Goal: Task Accomplishment & Management: Manage account settings

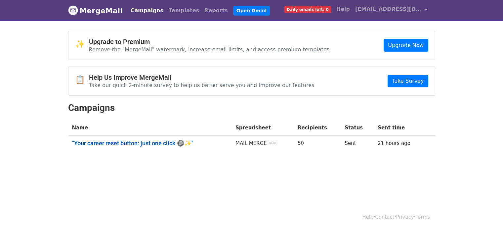
click at [160, 142] on link ""Your career reset button: just one click 🔘✨"" at bounding box center [149, 142] width 155 height 7
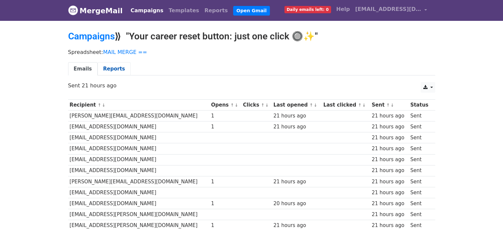
click at [111, 66] on link "Reports" at bounding box center [113, 69] width 33 height 14
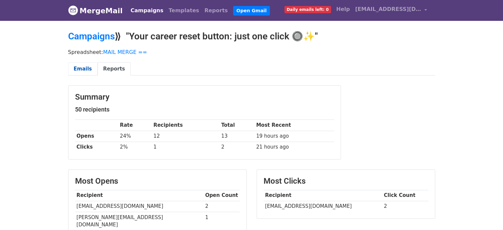
click at [86, 66] on link "Emails" at bounding box center [82, 69] width 29 height 14
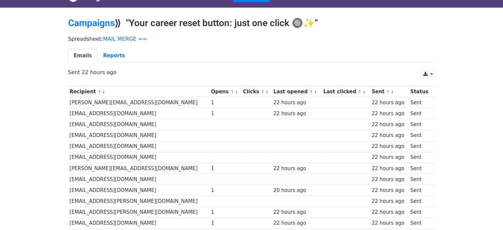
scroll to position [26, 0]
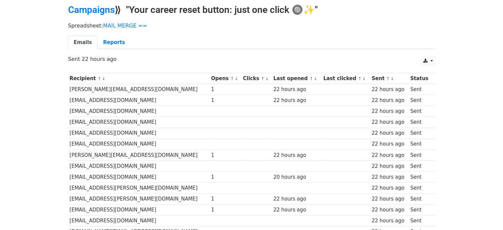
click at [118, 87] on td "raul.kunal@gmail.com" at bounding box center [138, 89] width 141 height 11
copy tr "raul.kunal@gmail.com"
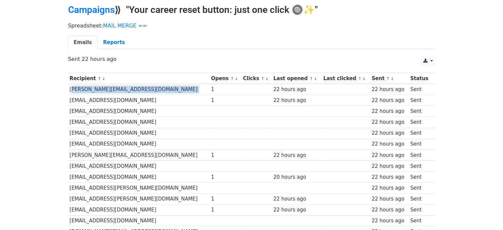
copy tr "raul.kunal@gmail.com"
click at [88, 98] on td "[EMAIL_ADDRESS][DOMAIN_NAME]" at bounding box center [138, 100] width 141 height 11
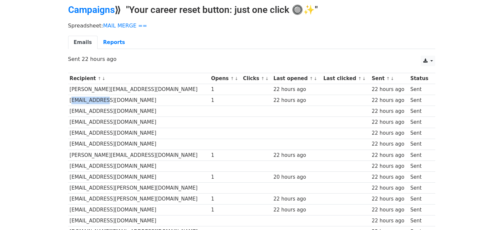
click at [88, 98] on td "[EMAIL_ADDRESS][DOMAIN_NAME]" at bounding box center [138, 100] width 141 height 11
click at [108, 153] on td "himanahu.kohli7@gmail.com" at bounding box center [138, 154] width 141 height 11
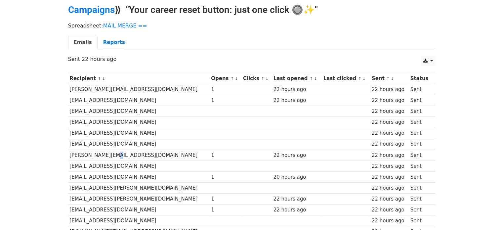
click at [108, 153] on td "himanahu.kohli7@gmail.com" at bounding box center [138, 154] width 141 height 11
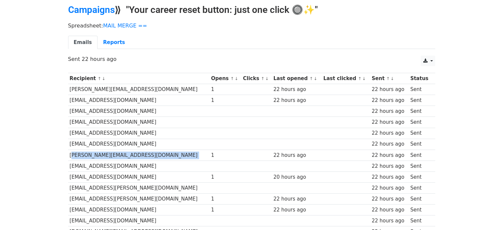
click at [108, 153] on td "himanahu.kohli7@gmail.com" at bounding box center [138, 154] width 141 height 11
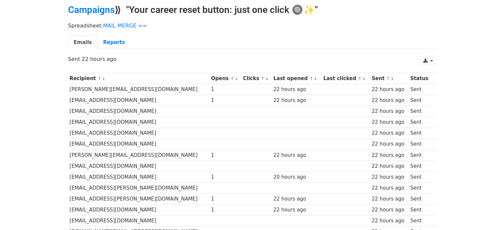
click at [102, 175] on td "manojdde@gmail.com" at bounding box center [138, 176] width 141 height 11
copy tr "manojdde@gmail.com"
click at [112, 196] on td "m.harjeetsingh@yahoo.com" at bounding box center [138, 198] width 141 height 11
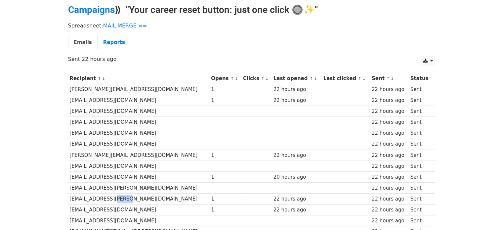
click at [112, 196] on td "m.harjeetsingh@yahoo.com" at bounding box center [138, 198] width 141 height 11
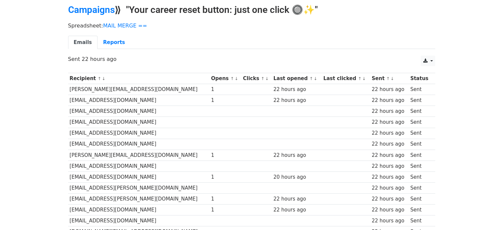
click at [95, 208] on td "navinkumar977@gmail.com" at bounding box center [138, 209] width 141 height 11
copy tr "[EMAIL_ADDRESS][DOMAIN_NAME]"
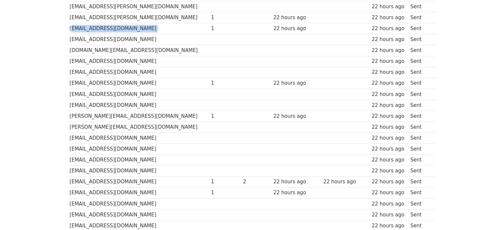
scroll to position [212, 0]
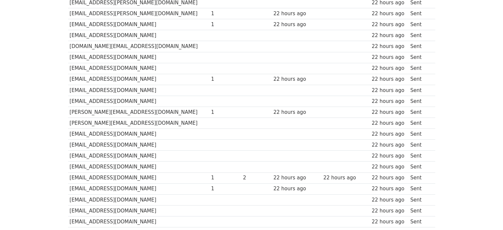
click at [85, 76] on td "[EMAIL_ADDRESS][DOMAIN_NAME]" at bounding box center [138, 79] width 141 height 11
click at [85, 76] on td "vikas_kd18@yahoo.com" at bounding box center [138, 79] width 141 height 11
copy tr "vikas_kd18@yahoo.com"
click at [114, 112] on td "durgesh.ysdav79@gmail.com" at bounding box center [138, 111] width 141 height 11
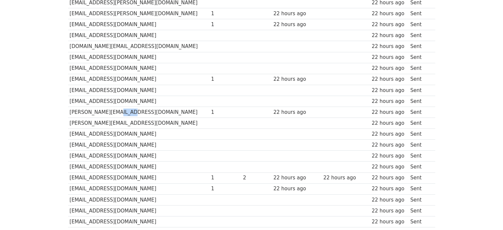
click at [114, 112] on td "durgesh.ysdav79@gmail.com" at bounding box center [138, 111] width 141 height 11
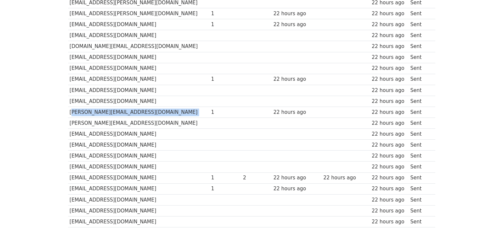
click at [114, 112] on td "durgesh.ysdav79@gmail.com" at bounding box center [138, 111] width 141 height 11
copy tr "durgesh.ysdav79@gmail.com"
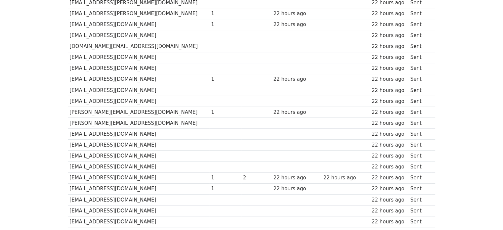
click at [114, 174] on td "abhishek-sh@hcl.com" at bounding box center [138, 177] width 141 height 11
copy tr "abhishek-sh@hcl.com"
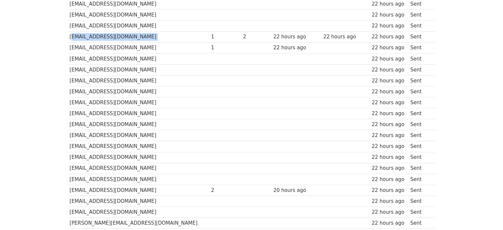
scroll to position [357, 0]
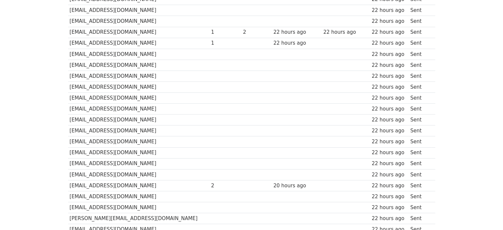
click at [79, 41] on td "sonuverma308@gmail.com" at bounding box center [138, 43] width 141 height 11
copy tr "sonuverma308@gmail.com"
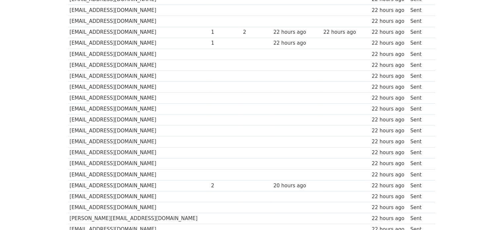
click at [91, 182] on td "sanjeev.bansal12003@gmail.com" at bounding box center [138, 185] width 141 height 11
copy tr "sanjeev.bansal12003@gmail.com"
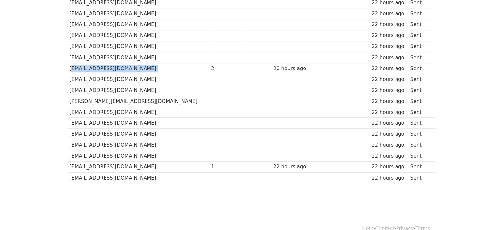
scroll to position [482, 0]
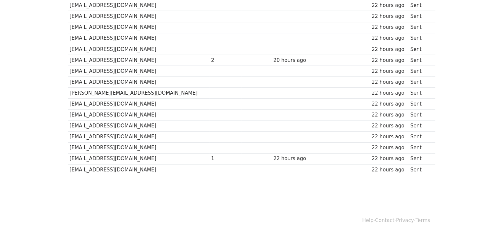
click at [112, 156] on td "[EMAIL_ADDRESS][DOMAIN_NAME]" at bounding box center [138, 158] width 141 height 11
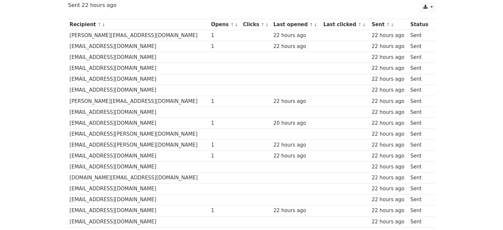
scroll to position [0, 0]
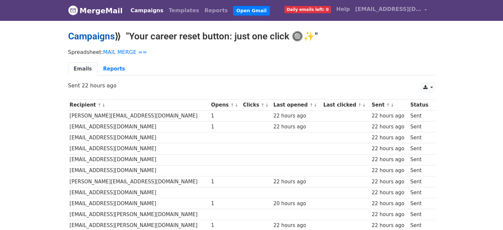
click at [97, 38] on link "Campaigns" at bounding box center [91, 36] width 47 height 11
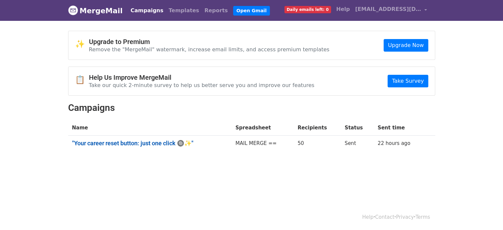
click at [152, 143] on link ""Your career reset button: just one click 🔘✨"" at bounding box center [149, 142] width 155 height 7
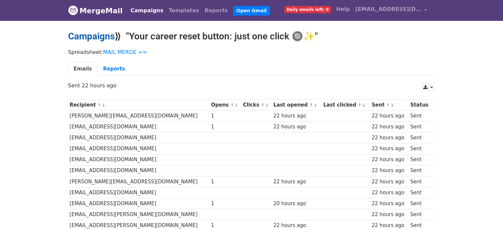
click at [84, 37] on link "Campaigns" at bounding box center [91, 36] width 47 height 11
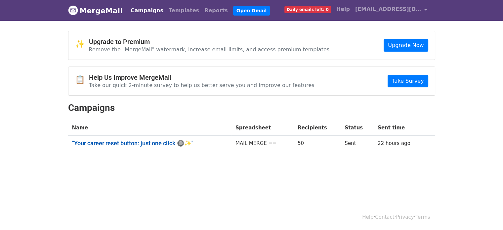
click at [98, 142] on link ""Your career reset button: just one click 🔘✨"" at bounding box center [149, 142] width 155 height 7
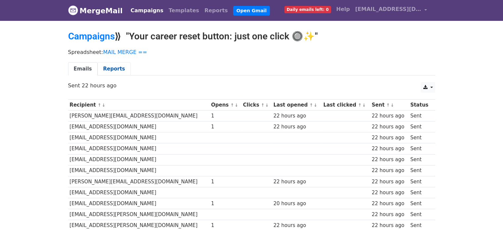
click at [110, 70] on link "Reports" at bounding box center [113, 69] width 33 height 14
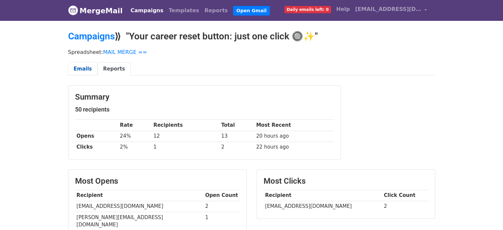
click at [79, 70] on link "Emails" at bounding box center [82, 69] width 29 height 14
